Goal: Information Seeking & Learning: Compare options

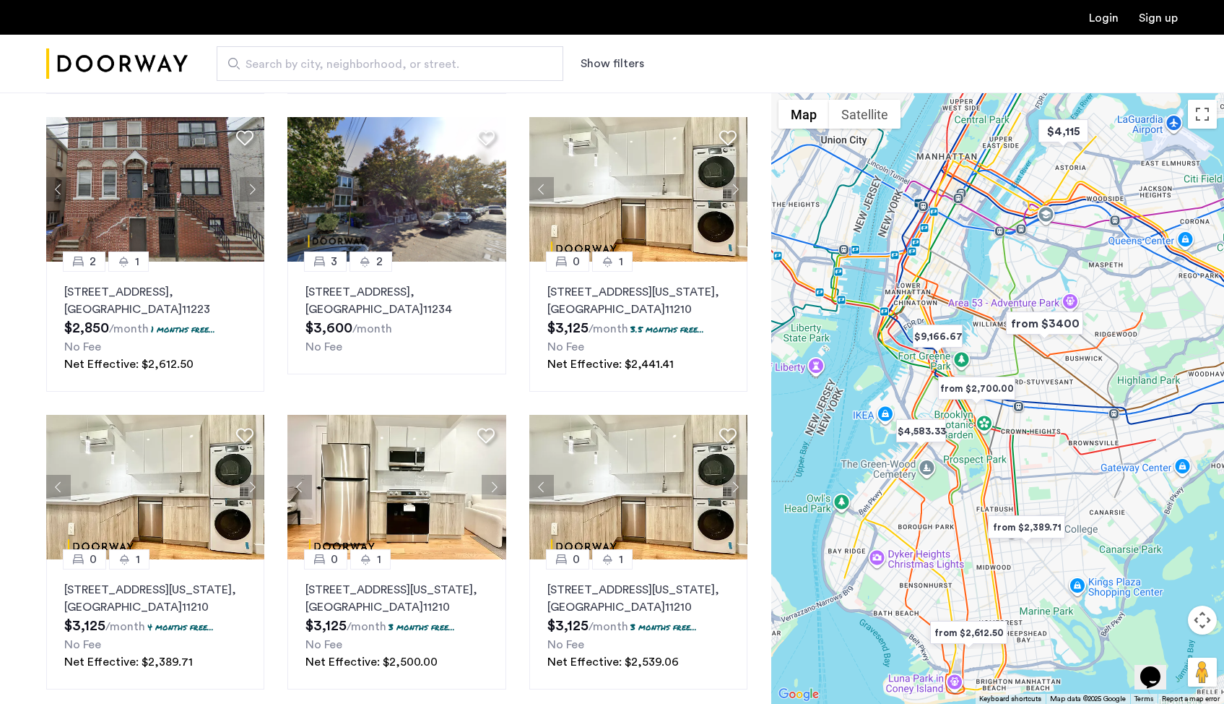
scroll to position [952, 0]
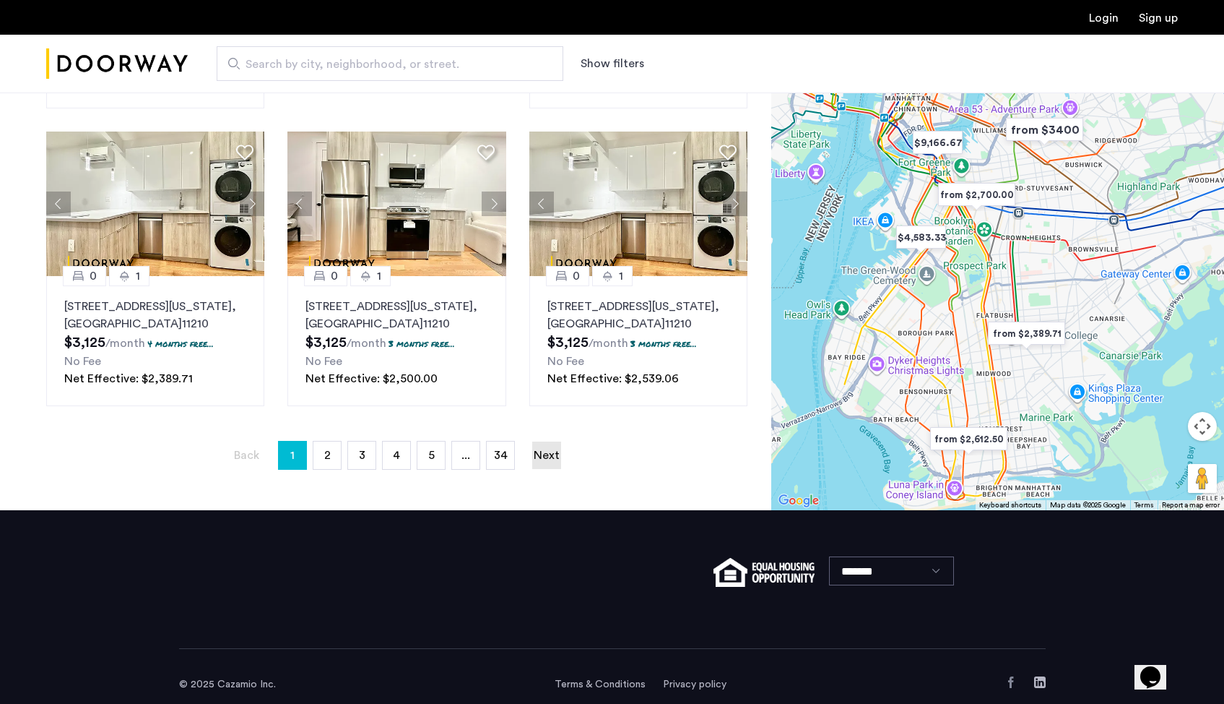
click at [561, 441] on link "Next page" at bounding box center [546, 454] width 29 height 27
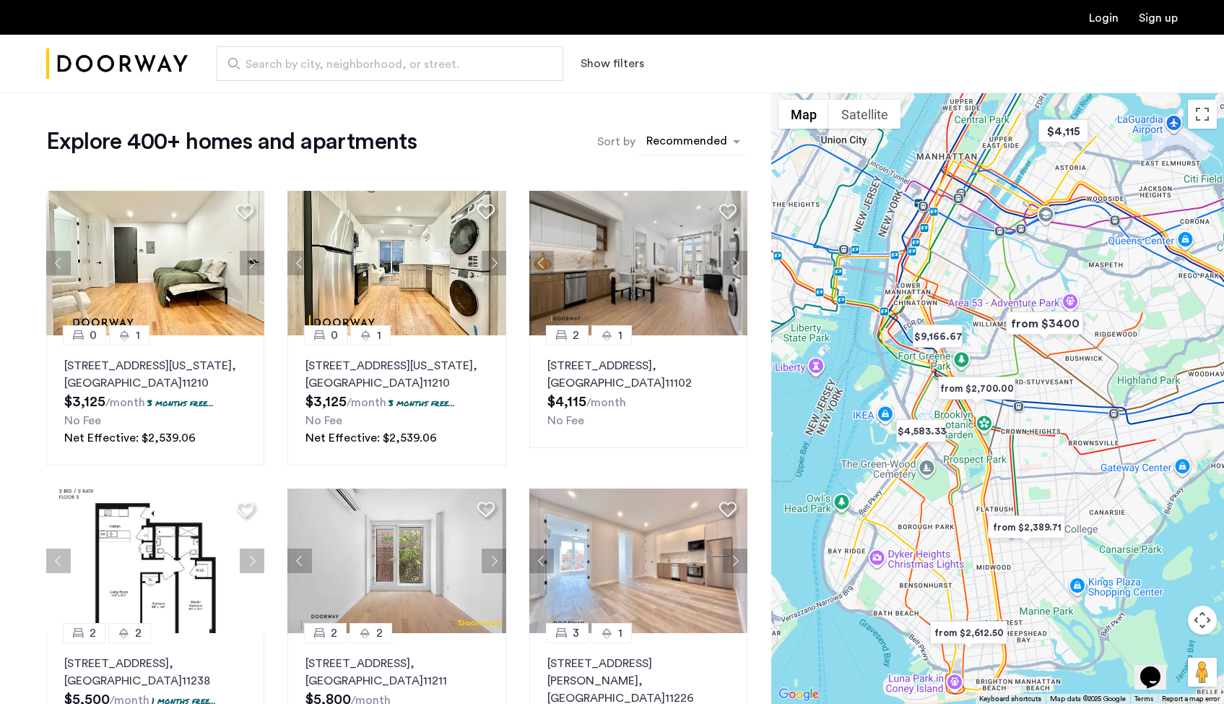
click at [702, 142] on div "sort-apartment" at bounding box center [686, 144] width 85 height 20
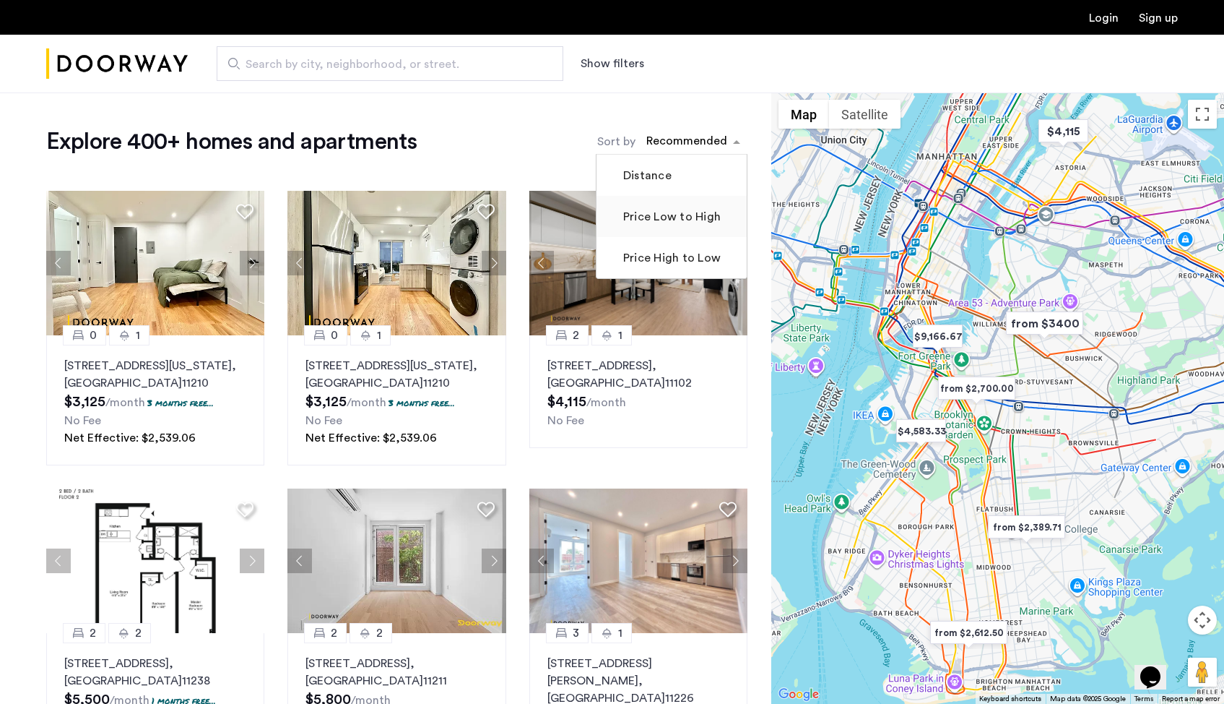
click at [689, 225] on label "Price Low to High" at bounding box center [671, 216] width 100 height 17
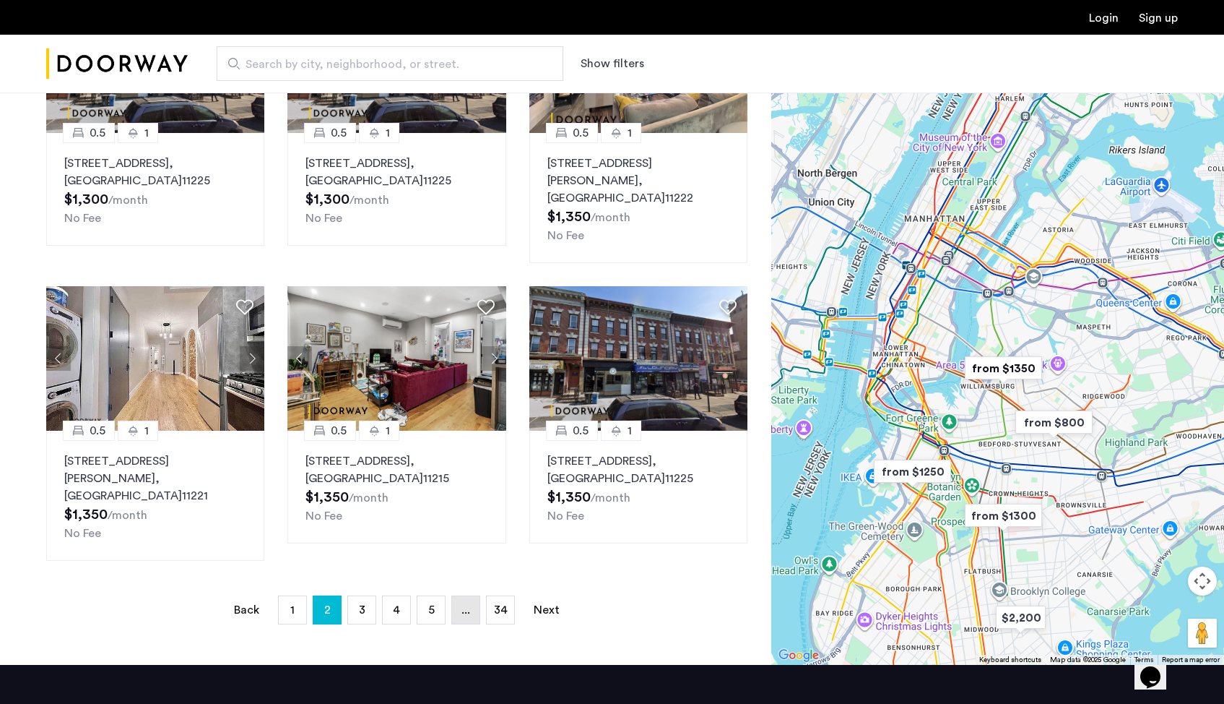
scroll to position [899, 0]
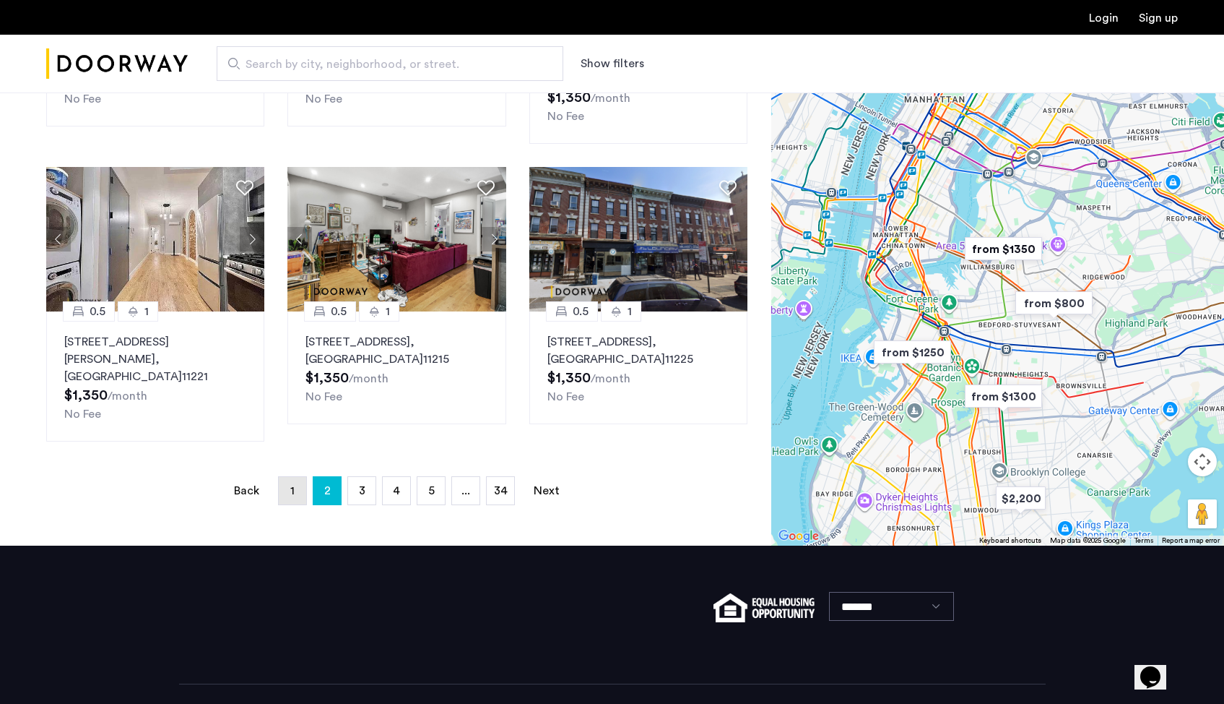
click at [298, 477] on link "page 1" at bounding box center [292, 490] width 27 height 27
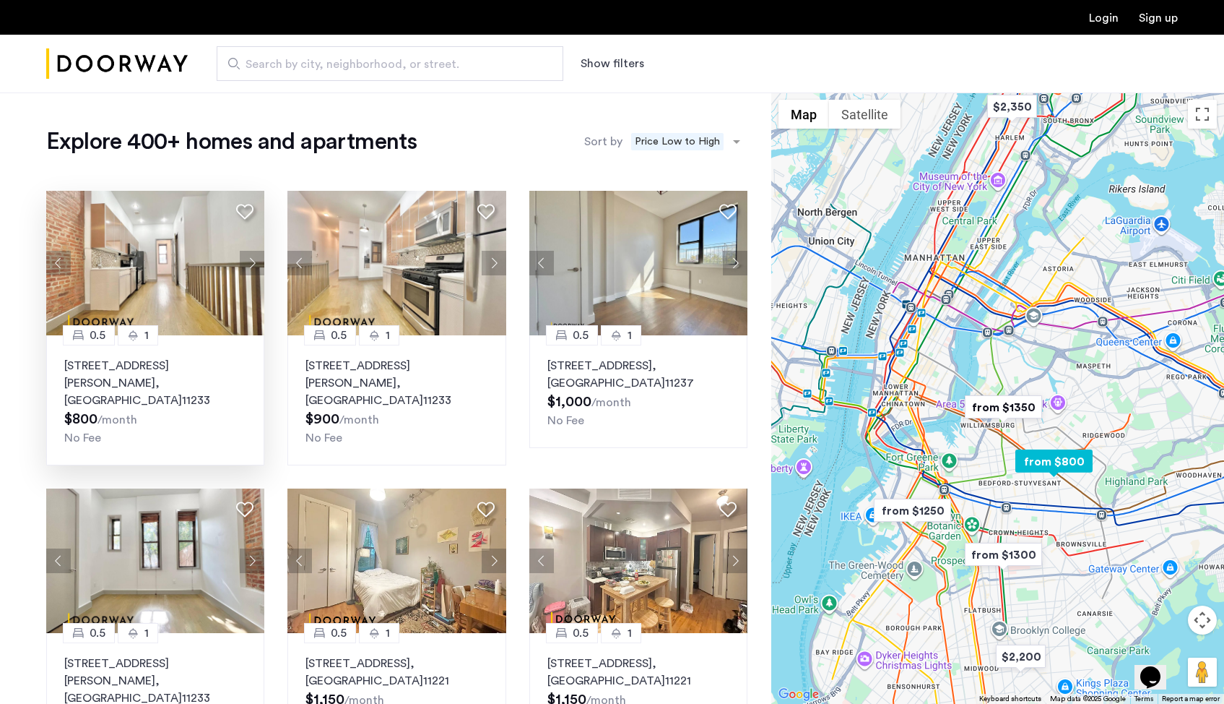
click at [254, 269] on button "Next apartment" at bounding box center [252, 263] width 25 height 25
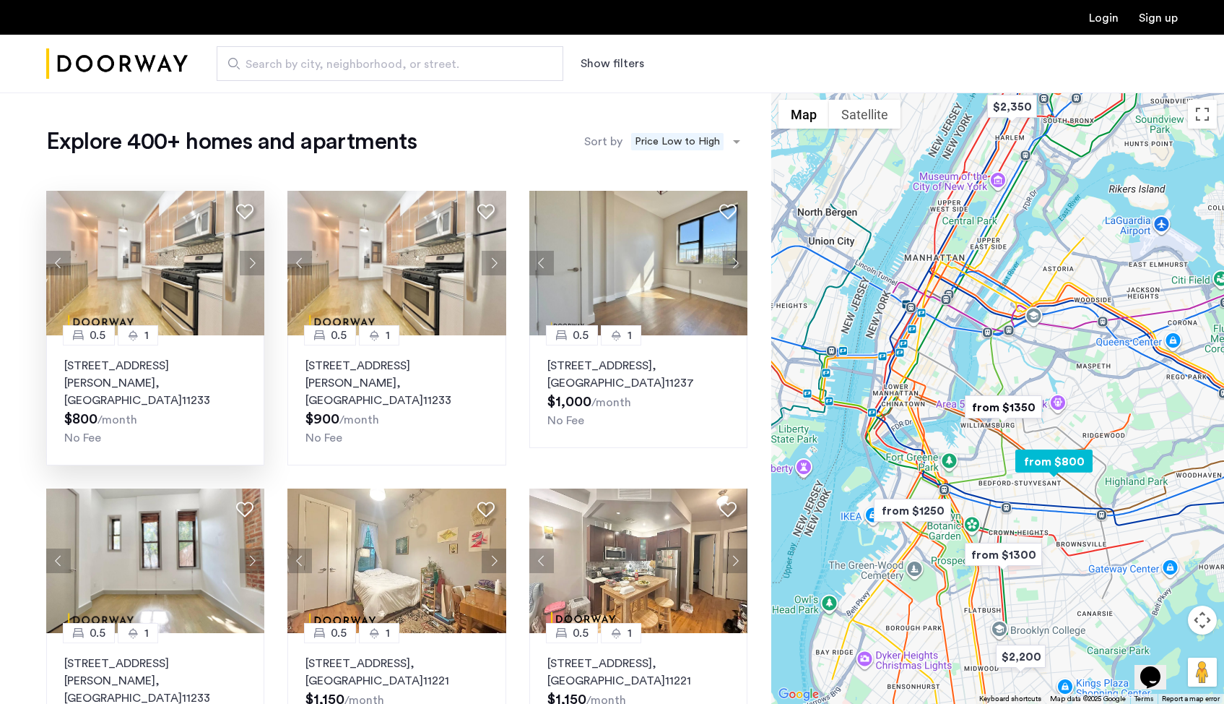
click at [254, 267] on button "Next apartment" at bounding box center [252, 263] width 25 height 25
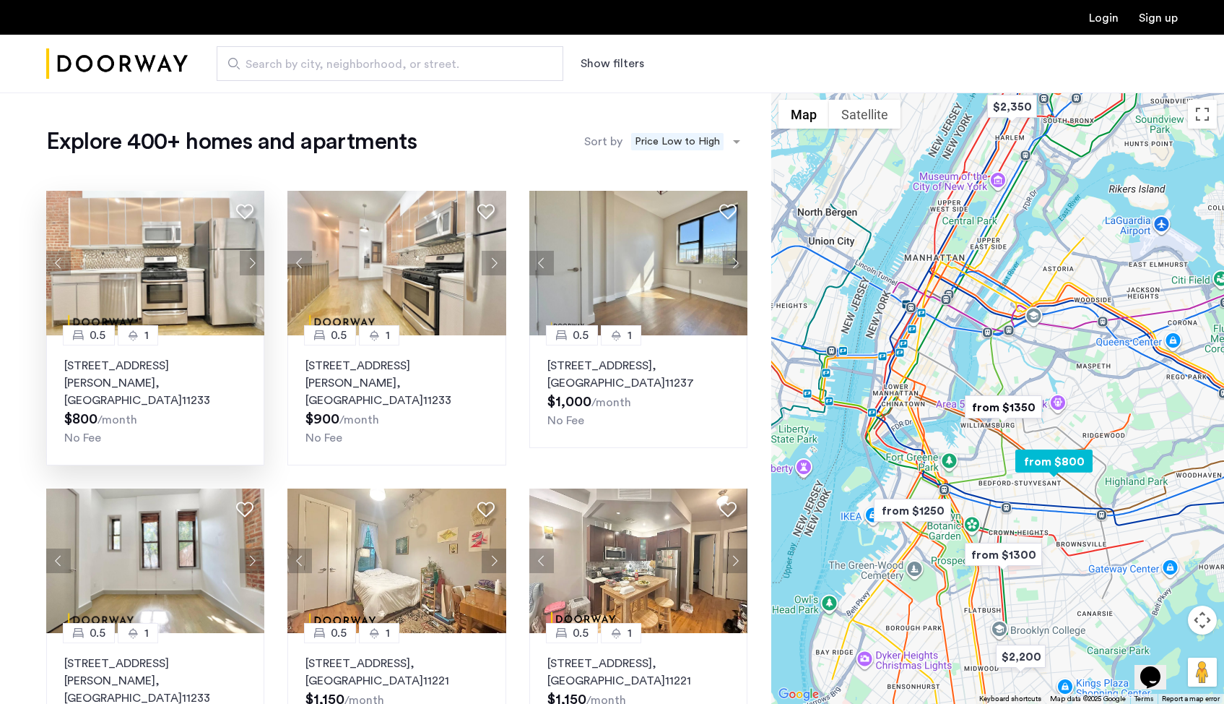
click at [254, 266] on button "Next apartment" at bounding box center [252, 263] width 25 height 25
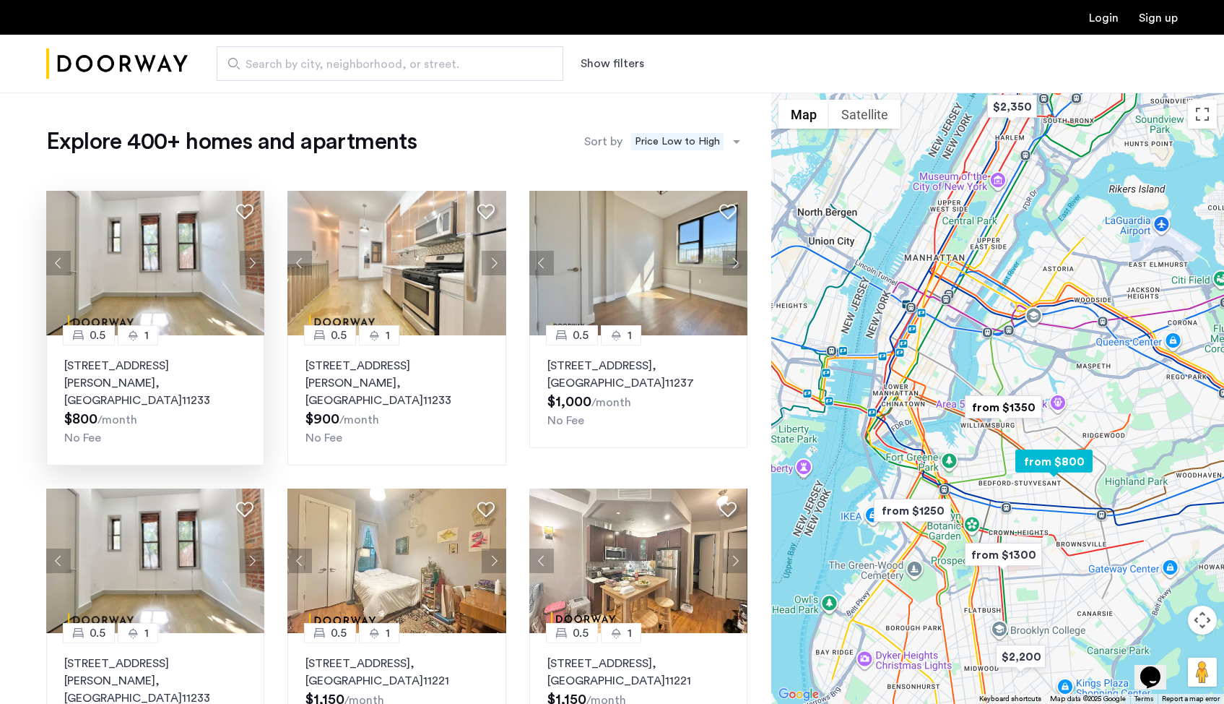
click at [254, 266] on button "Next apartment" at bounding box center [252, 263] width 25 height 25
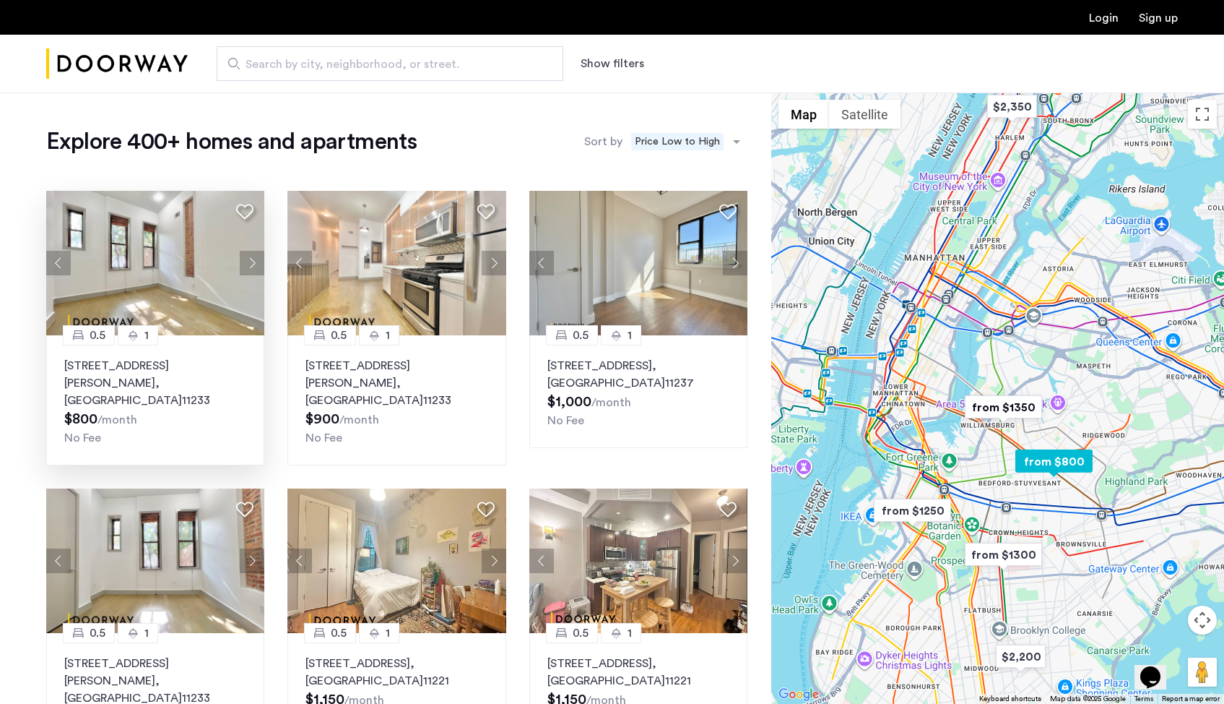
click at [254, 264] on button "Next apartment" at bounding box center [252, 263] width 25 height 25
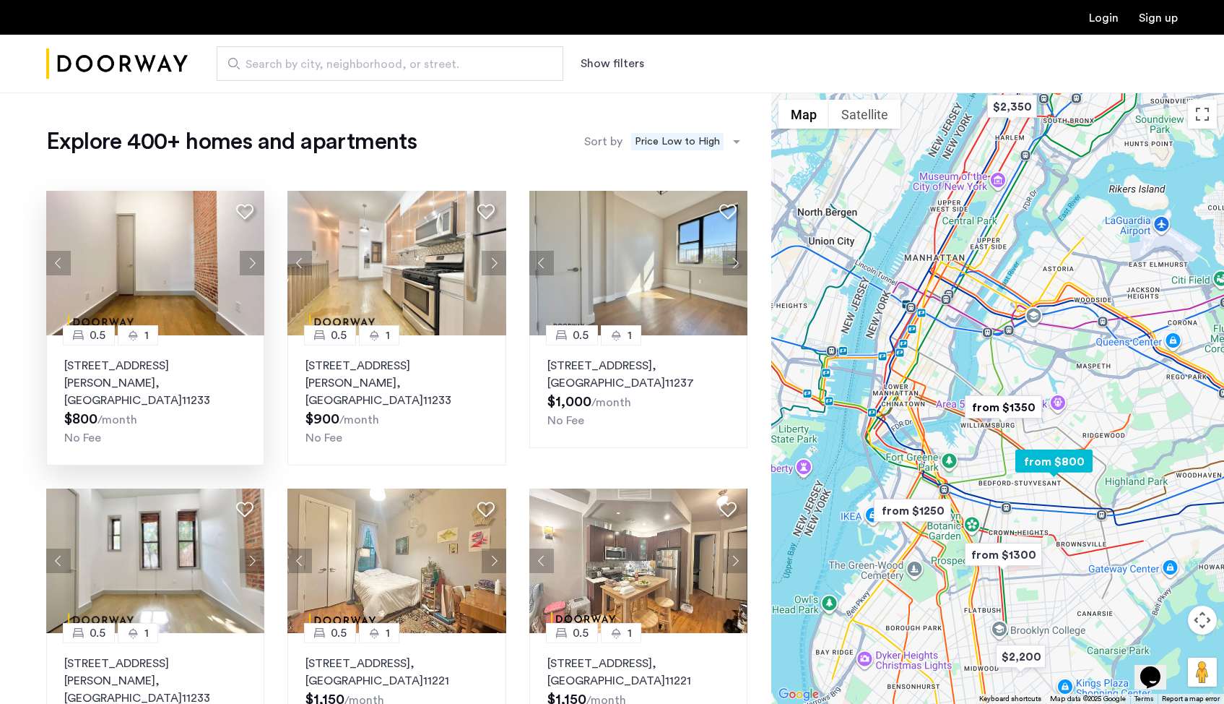
click at [176, 261] on img at bounding box center [155, 263] width 219 height 144
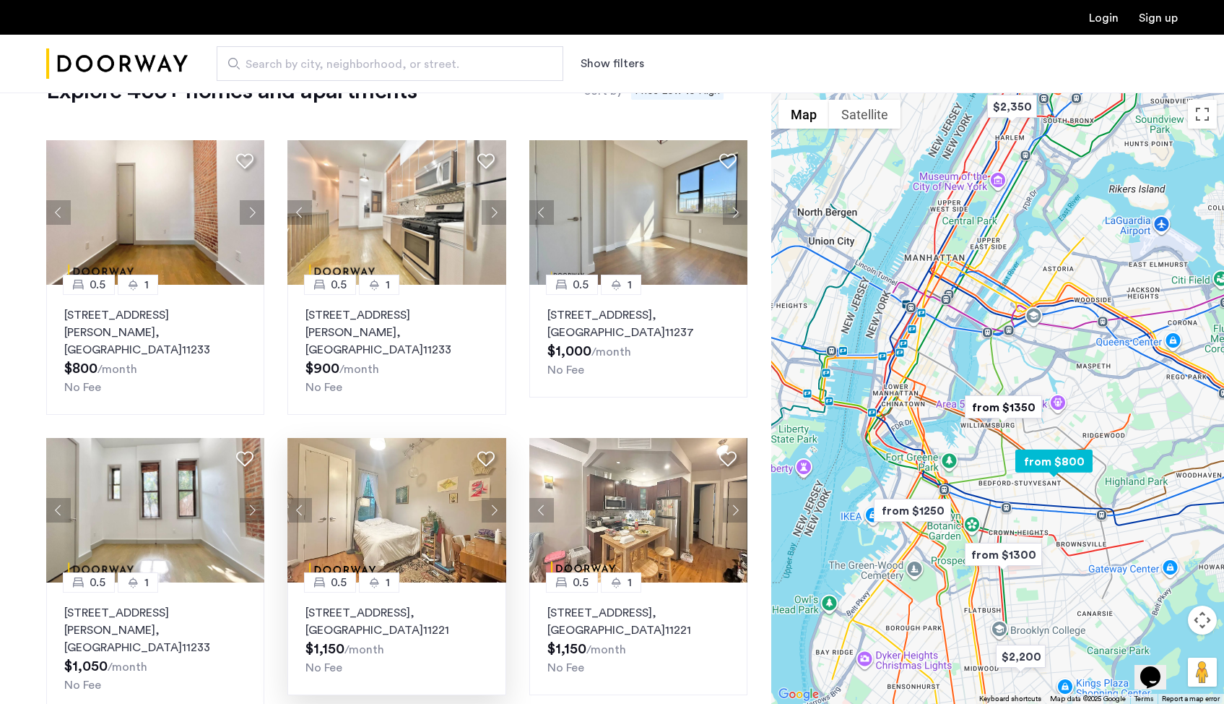
scroll to position [123, 0]
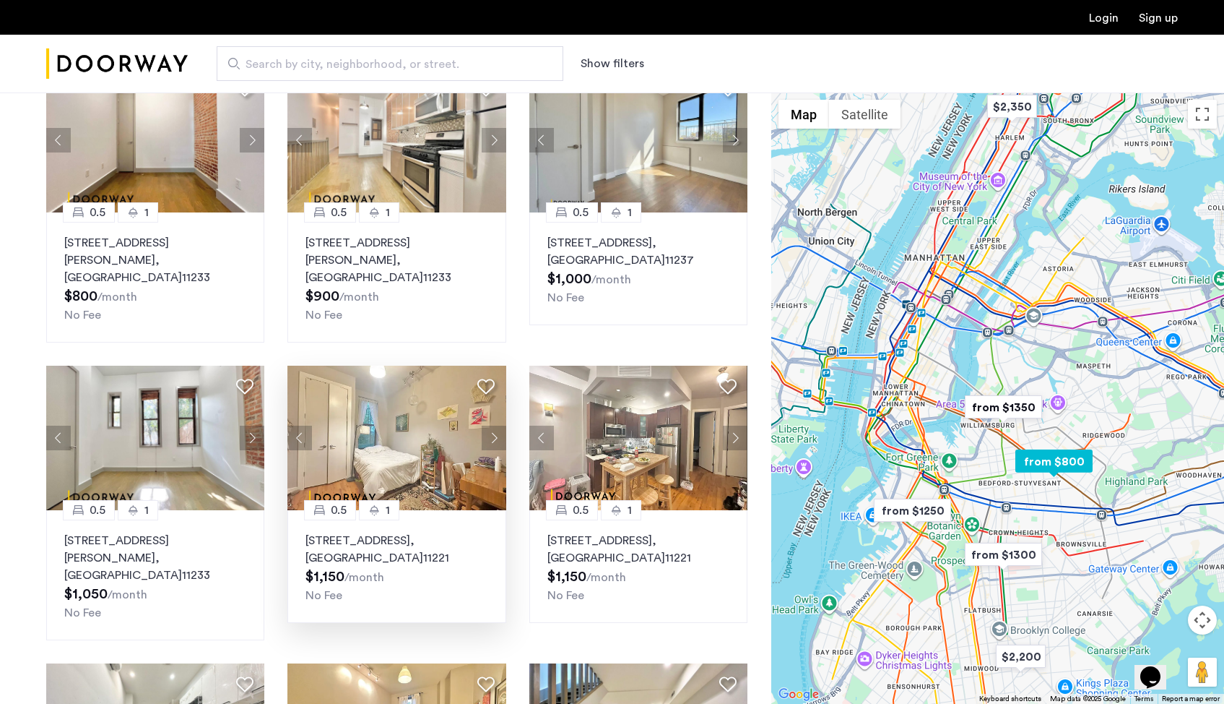
click at [491, 425] on button "Next apartment" at bounding box center [494, 437] width 25 height 25
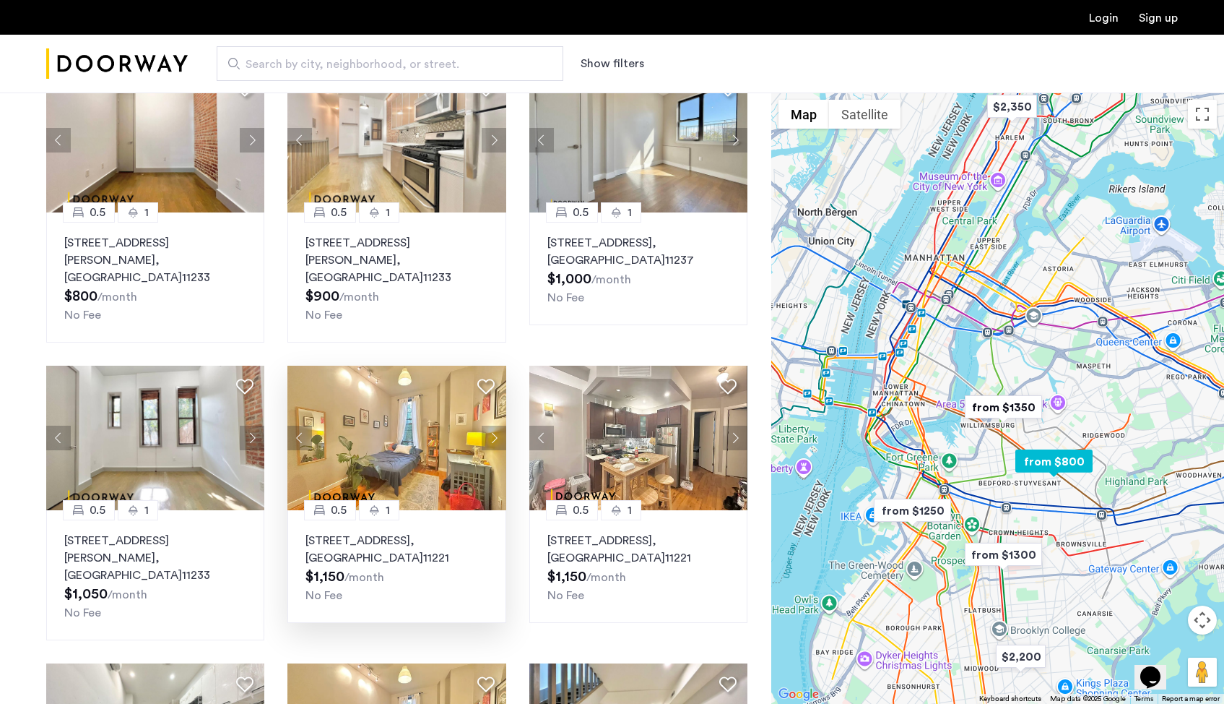
click at [496, 425] on button "Next apartment" at bounding box center [494, 437] width 25 height 25
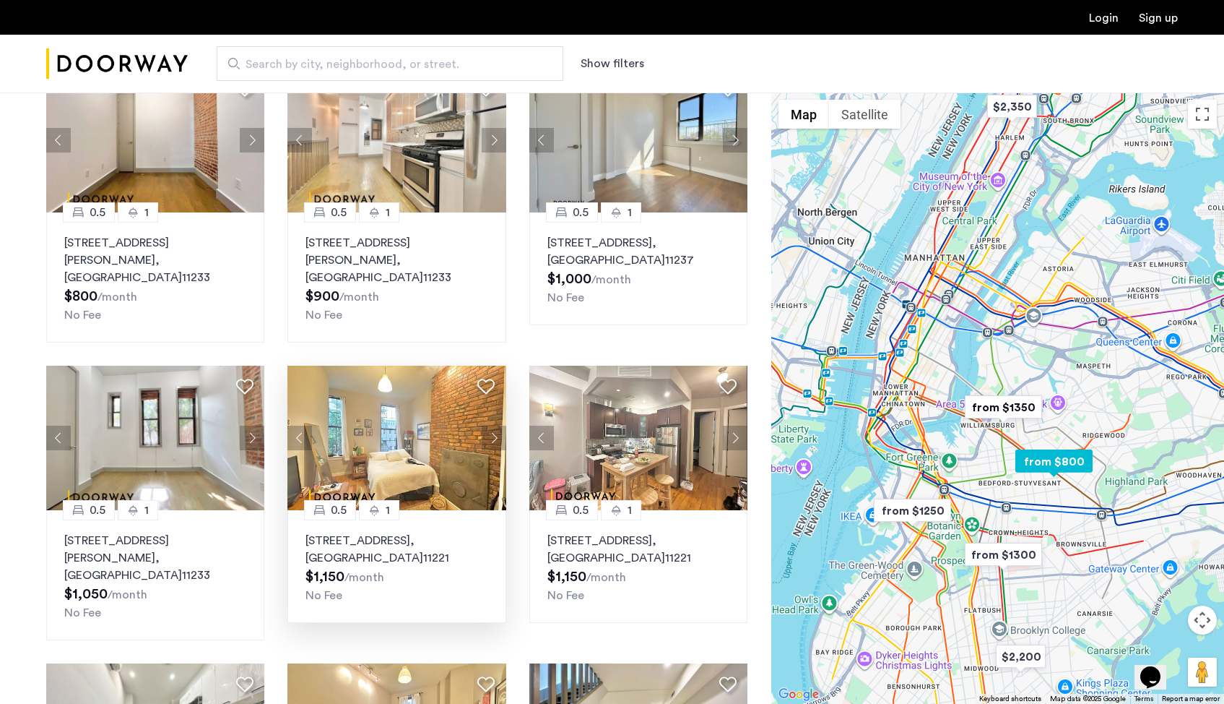
click at [496, 425] on button "Next apartment" at bounding box center [494, 437] width 25 height 25
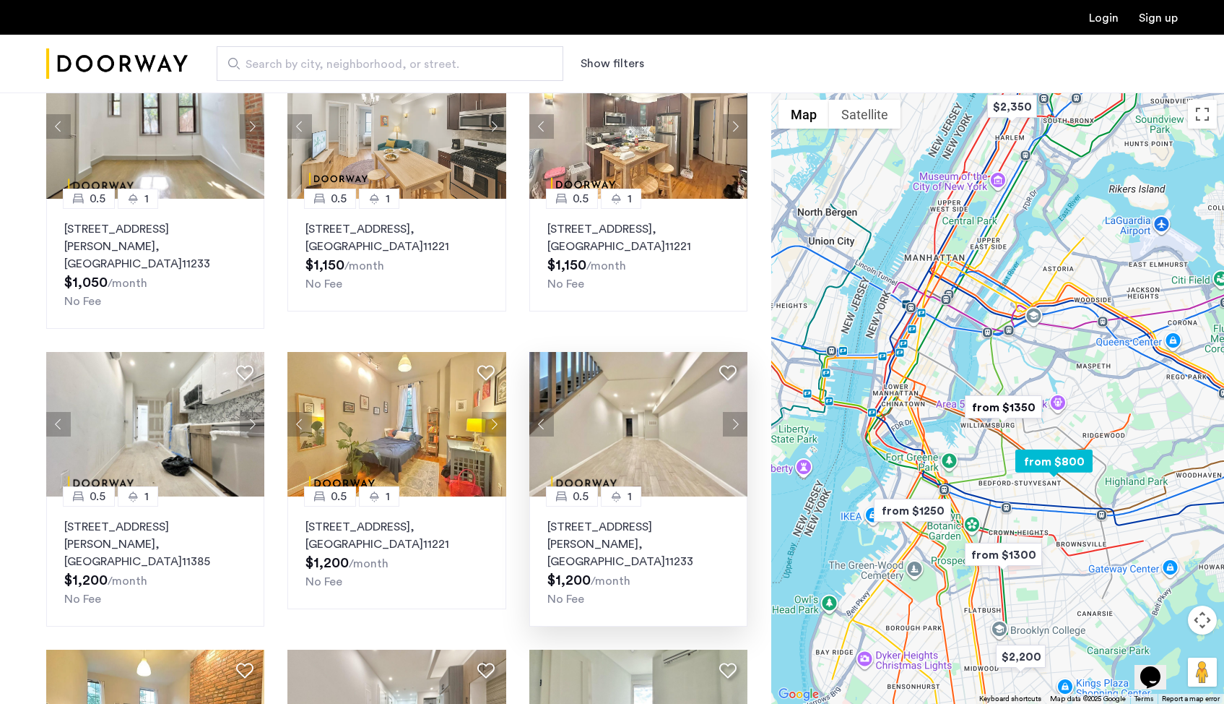
scroll to position [414, 0]
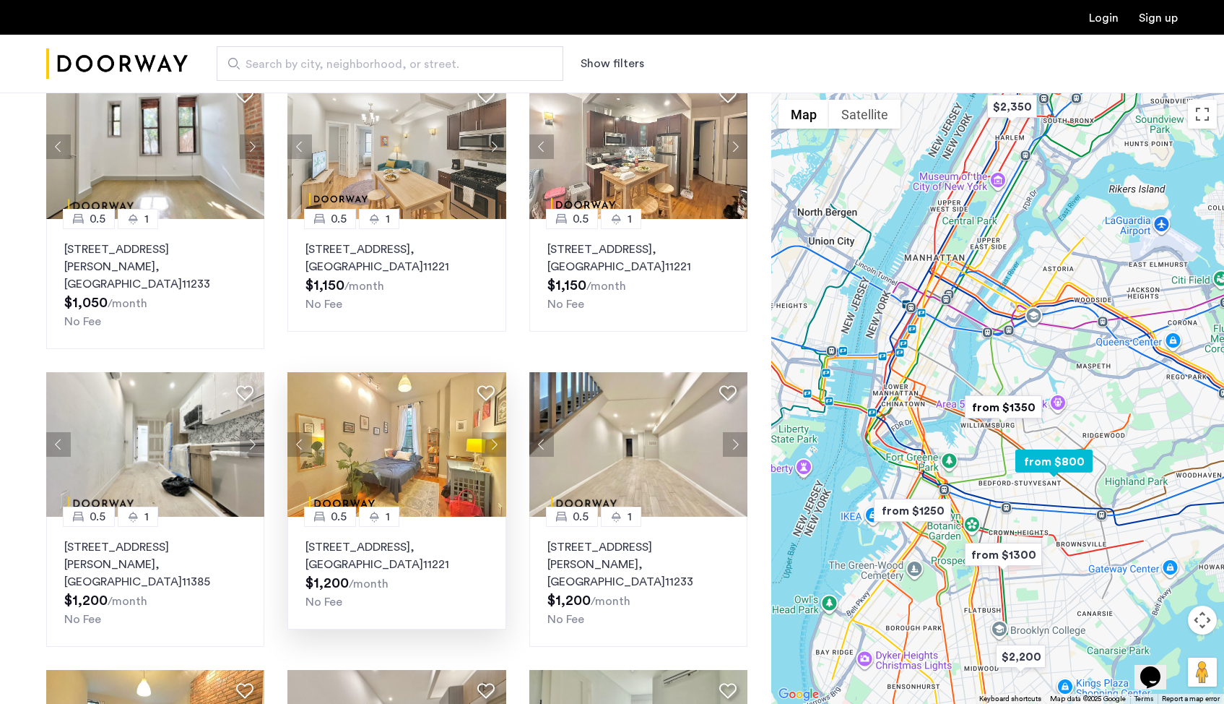
click at [381, 446] on img at bounding box center [397, 444] width 219 height 144
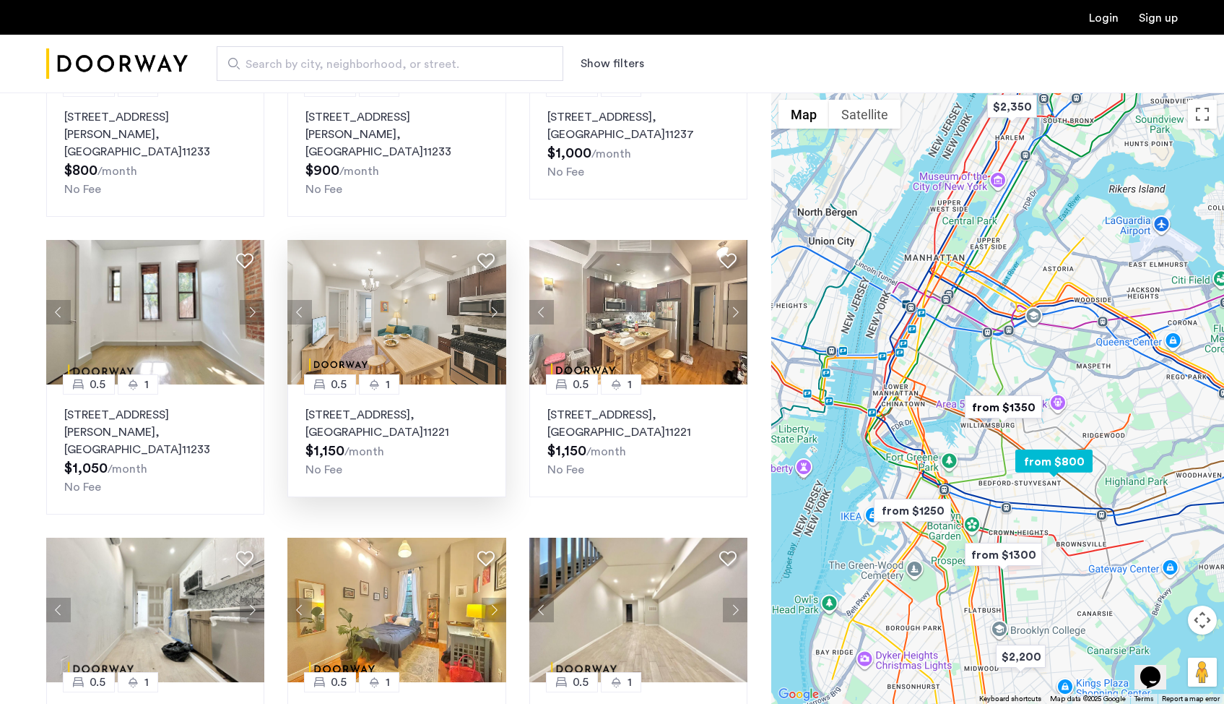
scroll to position [0, 0]
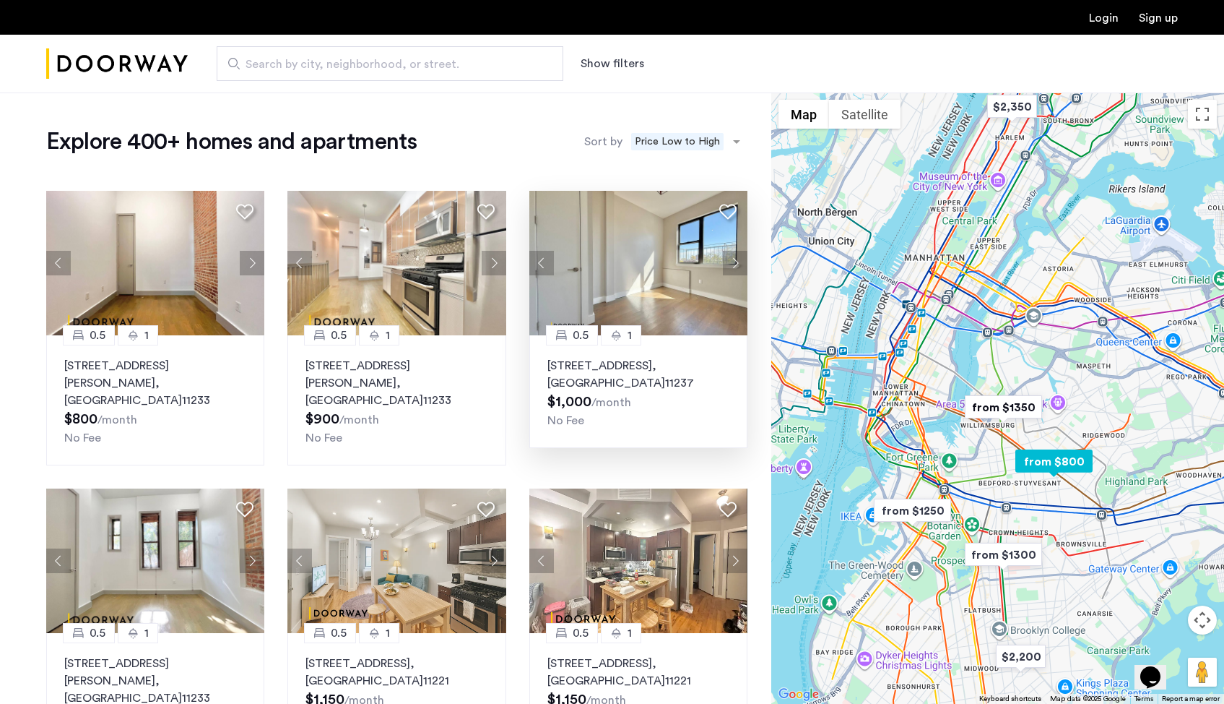
click at [655, 280] on img at bounding box center [639, 263] width 219 height 144
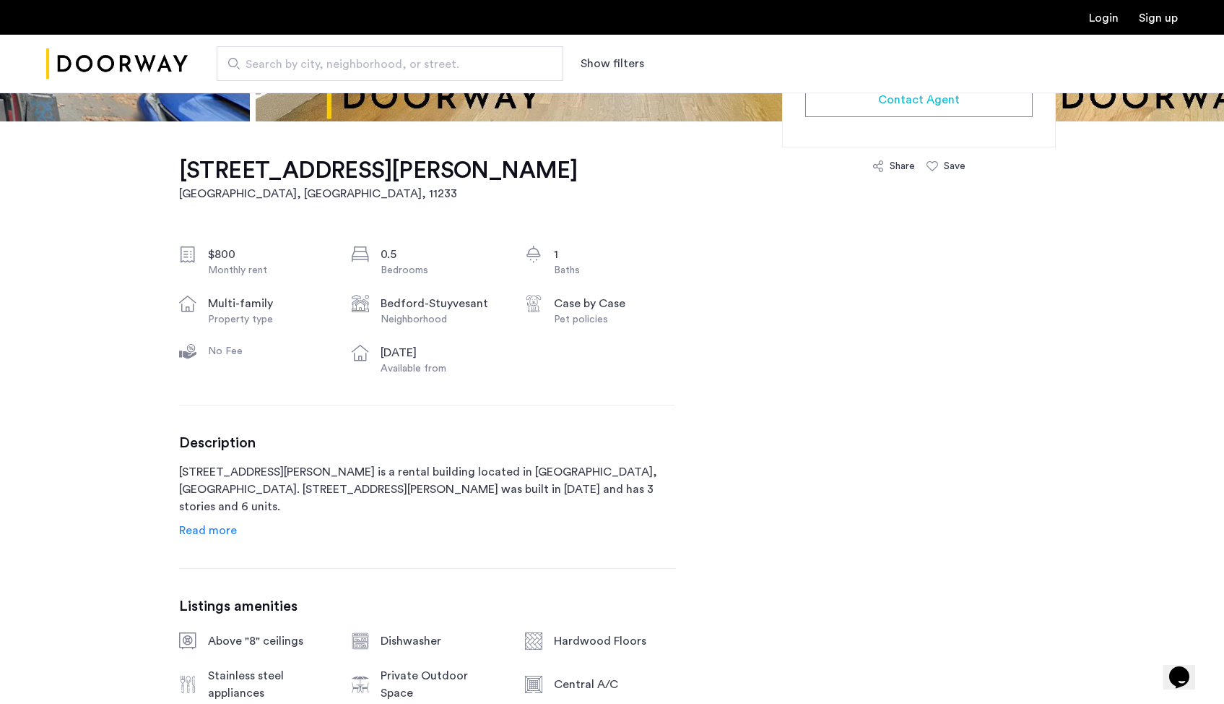
scroll to position [514, 0]
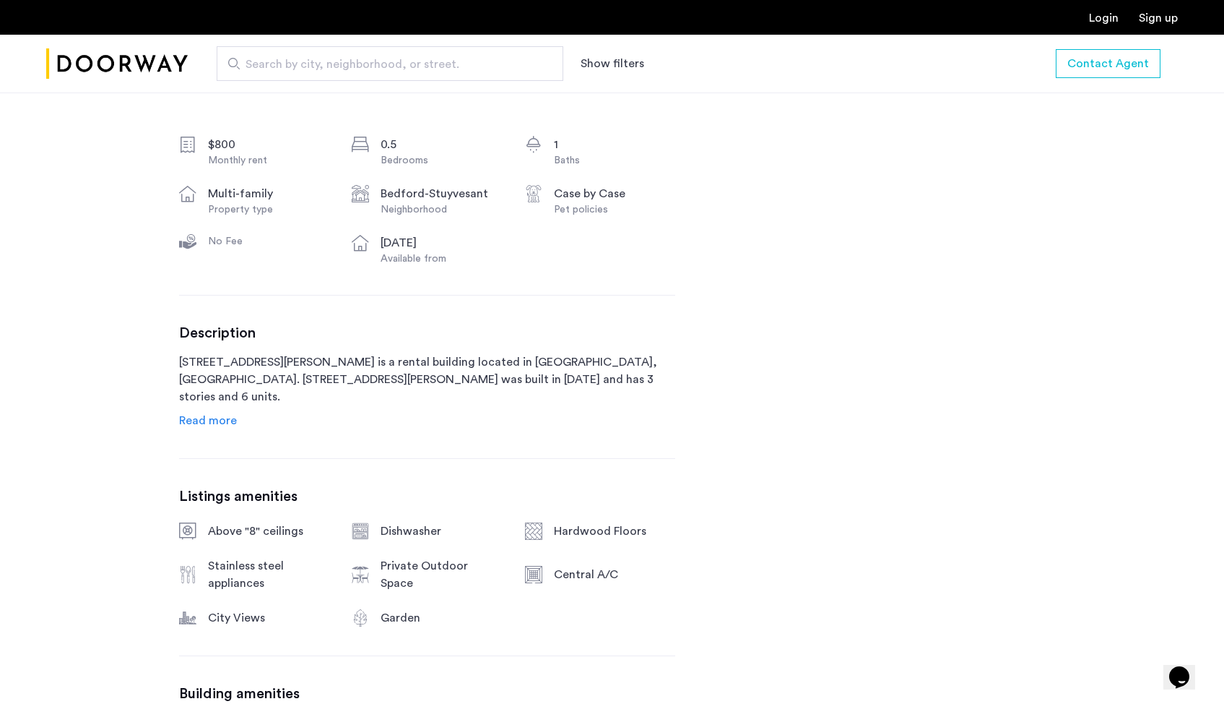
click at [212, 419] on span "Read more" at bounding box center [208, 421] width 58 height 12
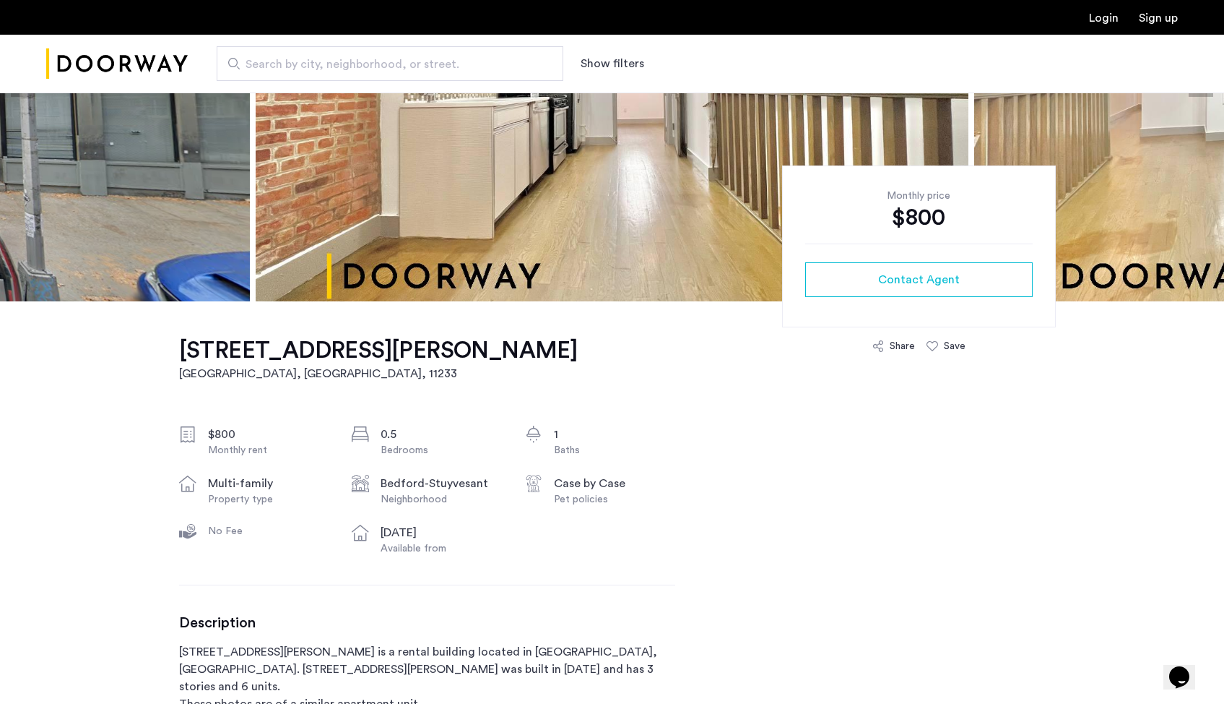
scroll to position [0, 0]
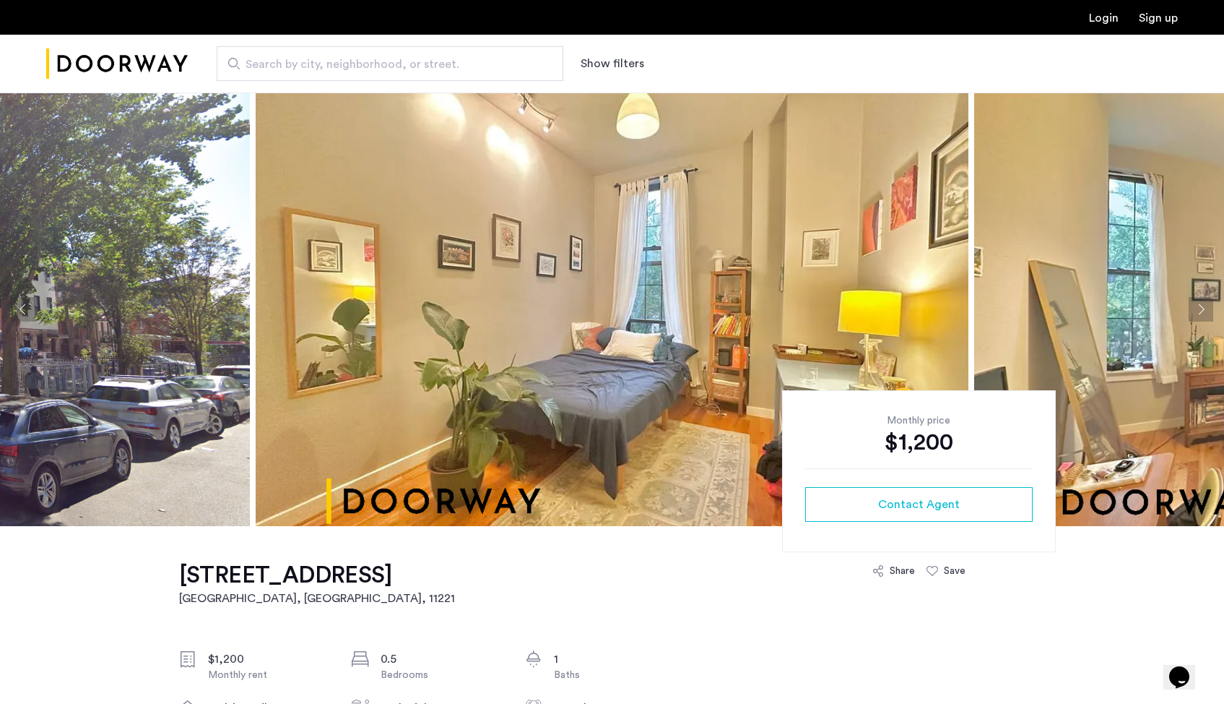
click at [1204, 308] on button "Next apartment" at bounding box center [1201, 309] width 25 height 25
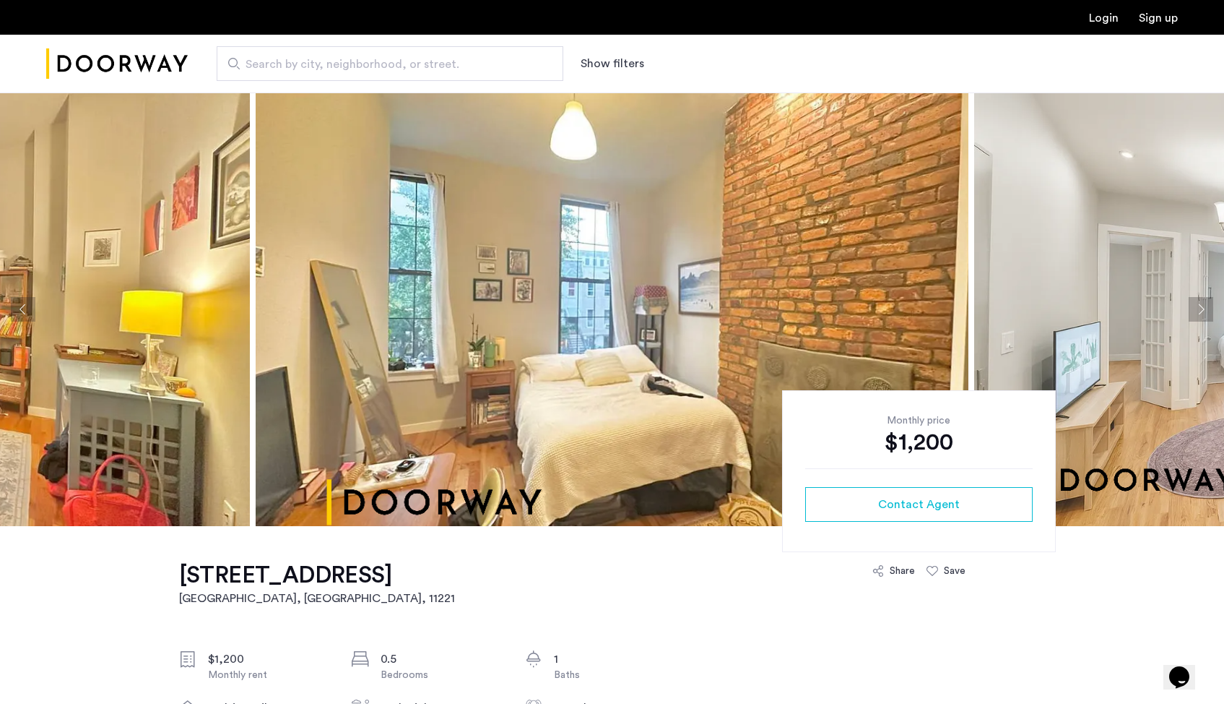
click at [1204, 308] on button "Next apartment" at bounding box center [1201, 309] width 25 height 25
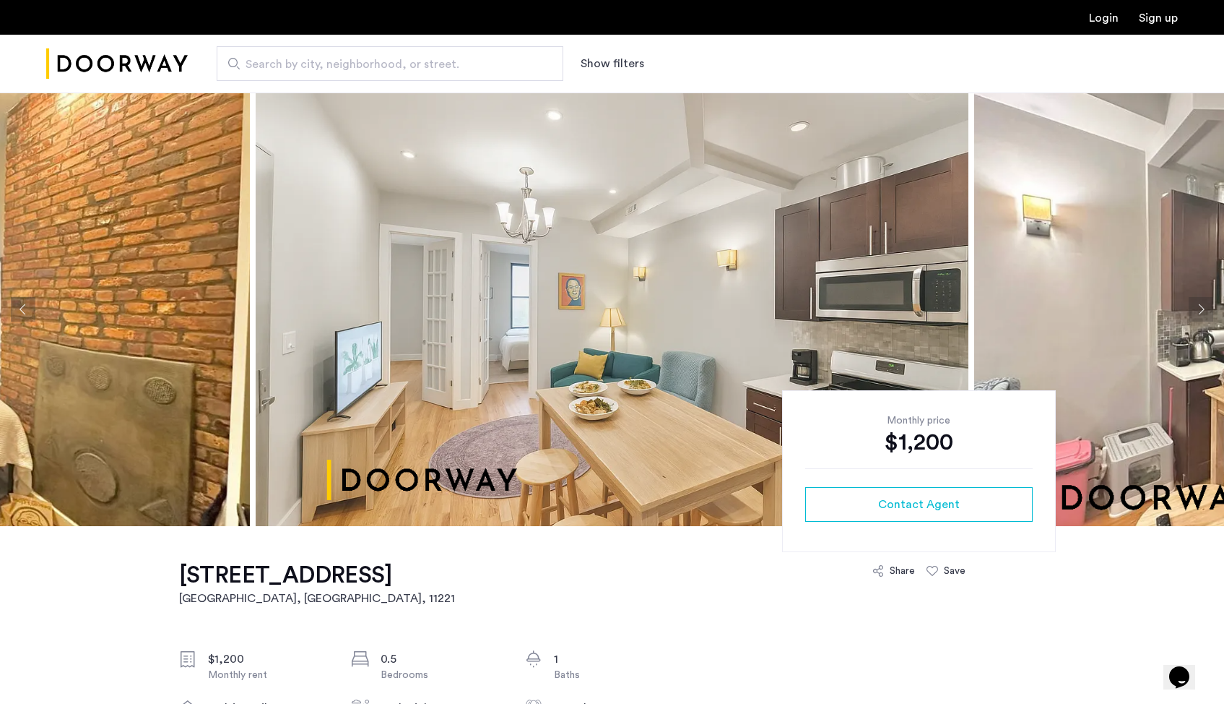
click at [1204, 308] on button "Next apartment" at bounding box center [1201, 309] width 25 height 25
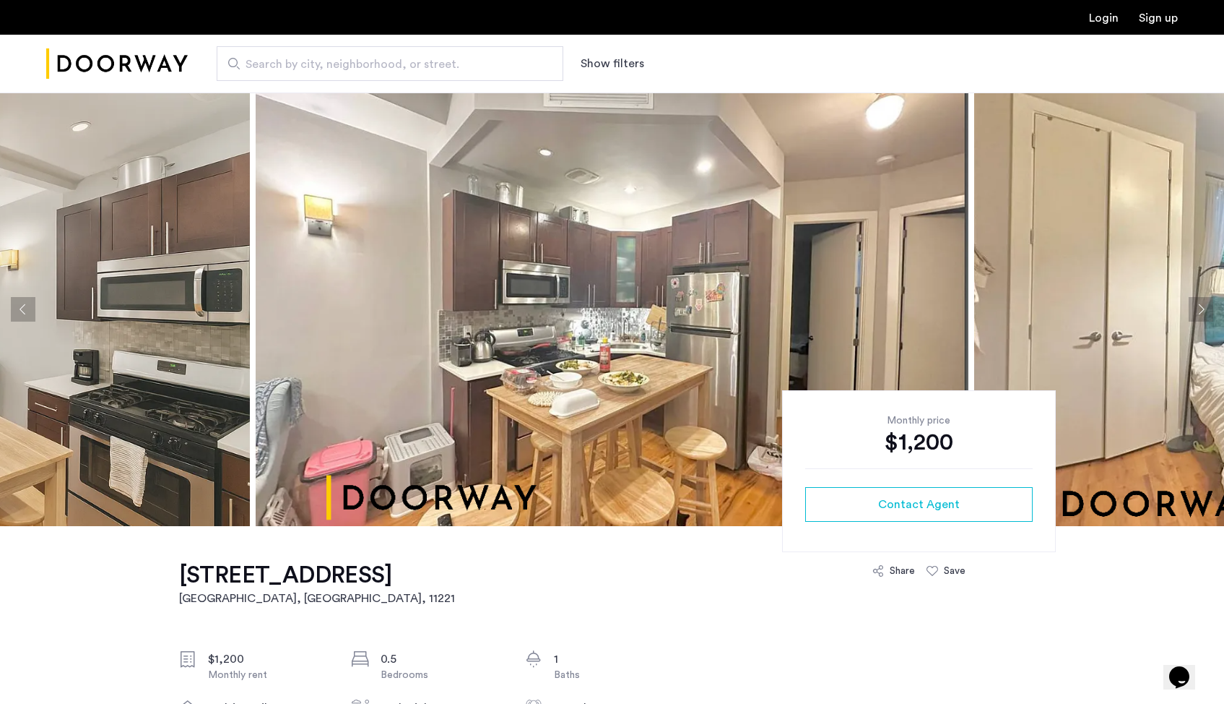
click at [1204, 308] on button "Next apartment" at bounding box center [1201, 309] width 25 height 25
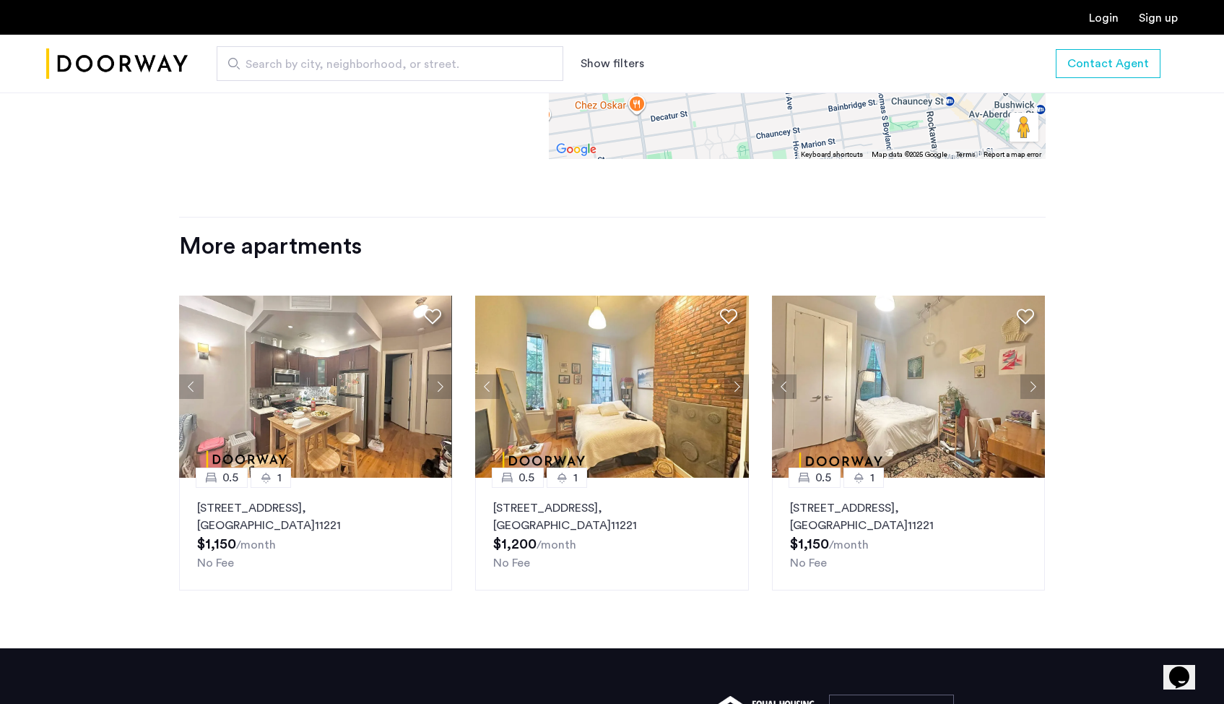
scroll to position [1647, 0]
